Goal: Information Seeking & Learning: Learn about a topic

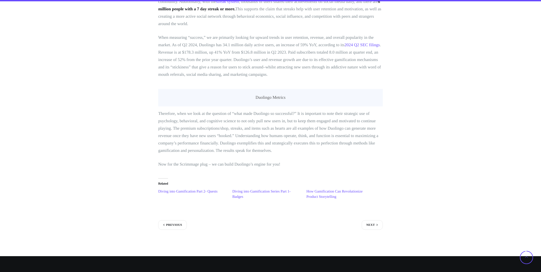
scroll to position [2129, 0]
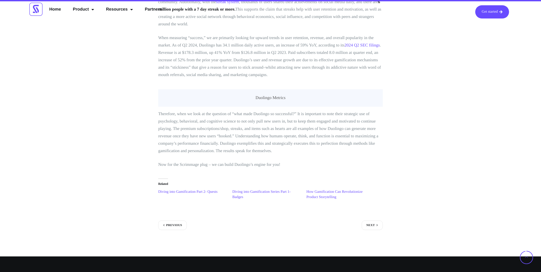
click at [270, 94] on figcaption "Duolingo Metrics" at bounding box center [270, 97] width 224 height 17
click at [270, 93] on figcaption "Duolingo Metrics" at bounding box center [270, 97] width 224 height 17
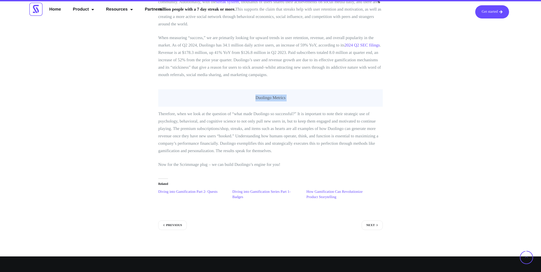
click at [274, 137] on p "Therefore, when we look at the question of “what made Duolingo so successful?” …" at bounding box center [270, 132] width 224 height 44
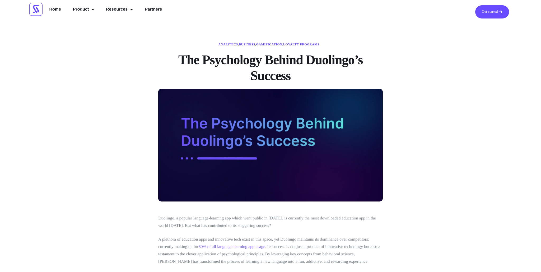
scroll to position [0, 0]
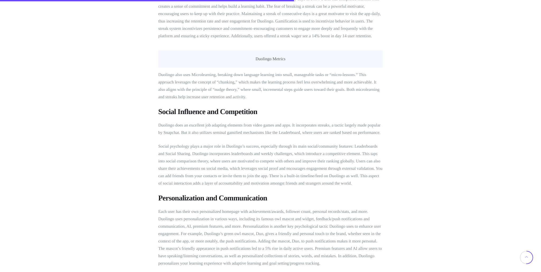
scroll to position [1119, 0]
